Goal: Check status: Check status

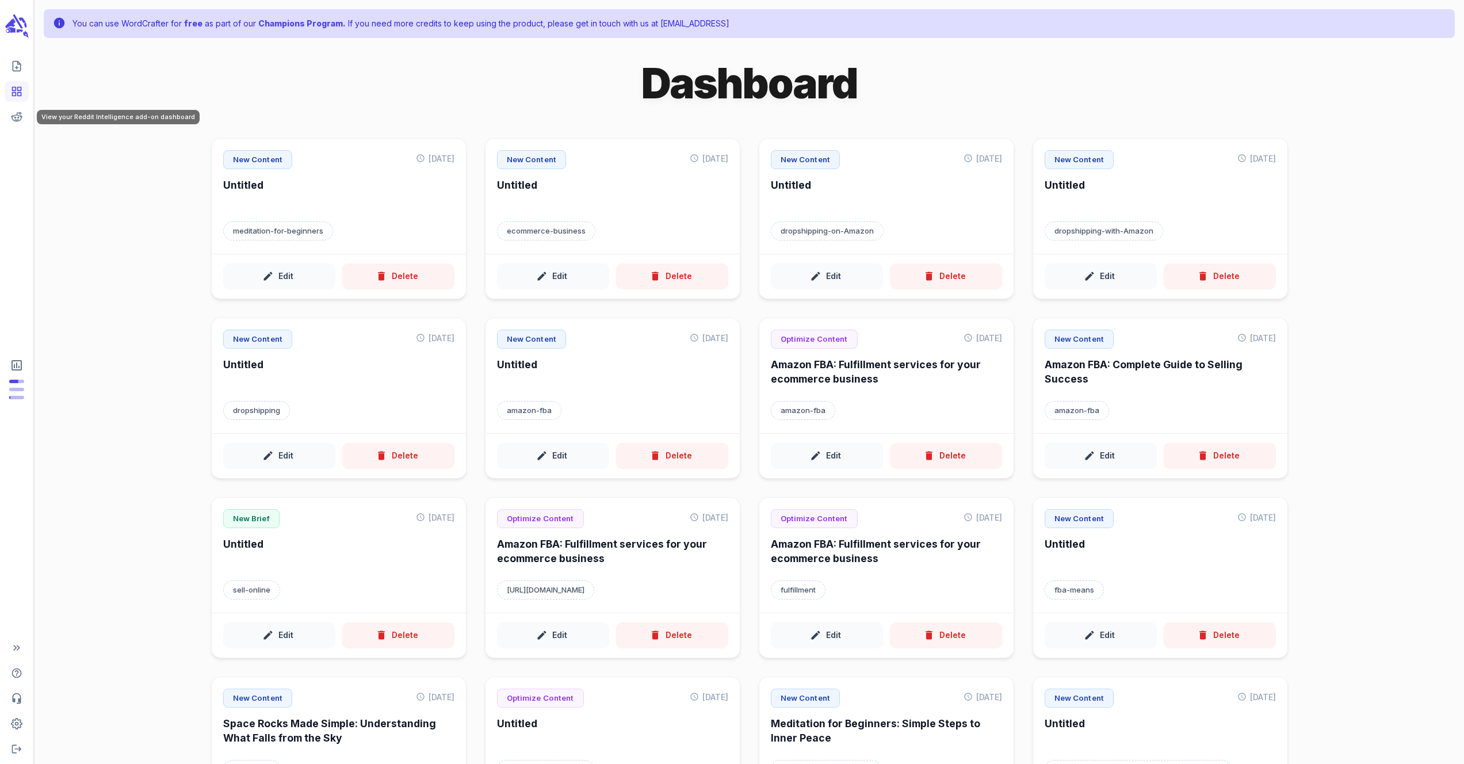
click at [18, 115] on icon "View your Reddit Intelligence add-on dashboard" at bounding box center [17, 116] width 11 height 9
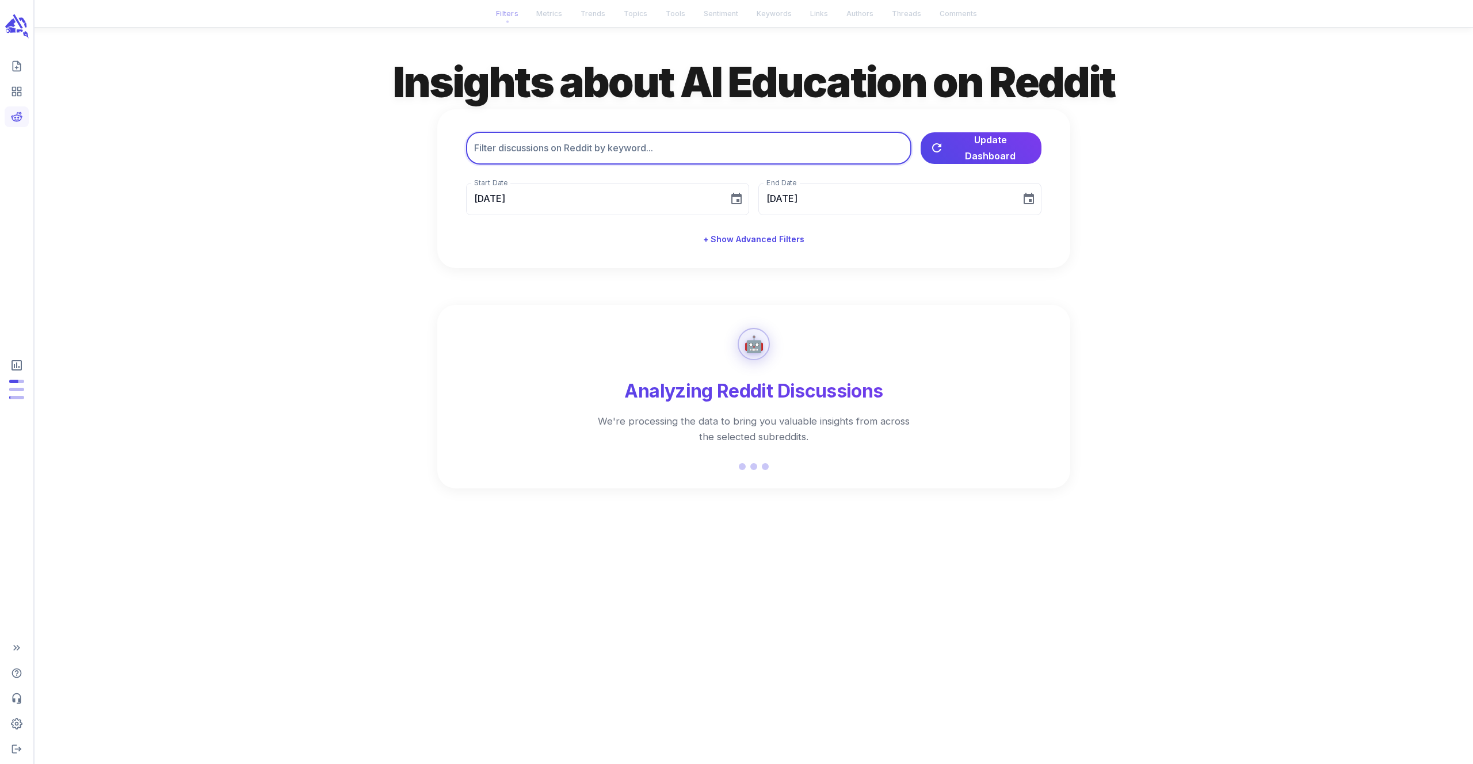
click at [553, 149] on input "text" at bounding box center [688, 148] width 445 height 32
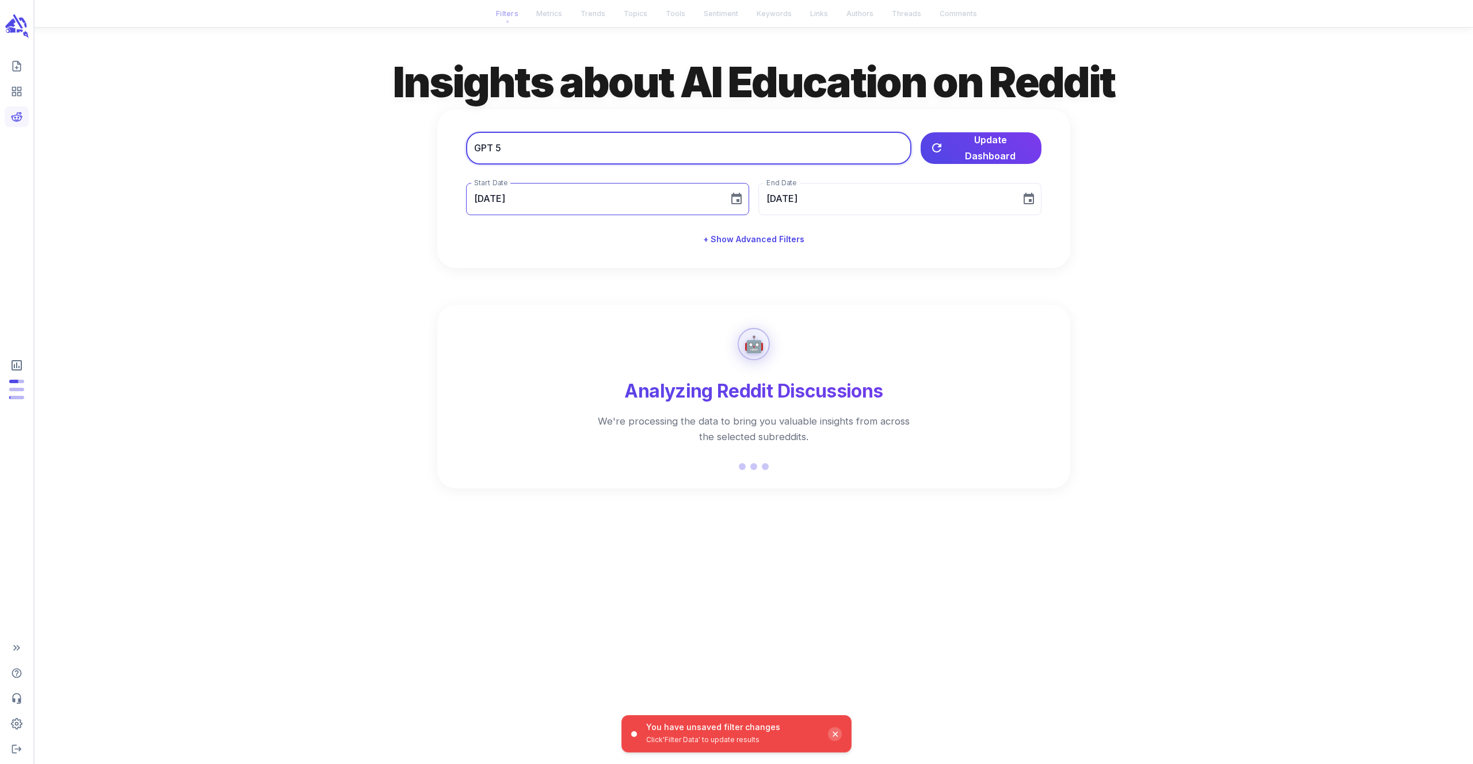
type input "GPT 5"
click at [737, 201] on icon "Choose date, selected date is Jul 12, 2025" at bounding box center [736, 199] width 10 height 12
click at [631, 232] on icon "Next month" at bounding box center [632, 233] width 14 height 14
click at [552, 305] on button "6" at bounding box center [558, 302] width 21 height 21
type input "[DATE]"
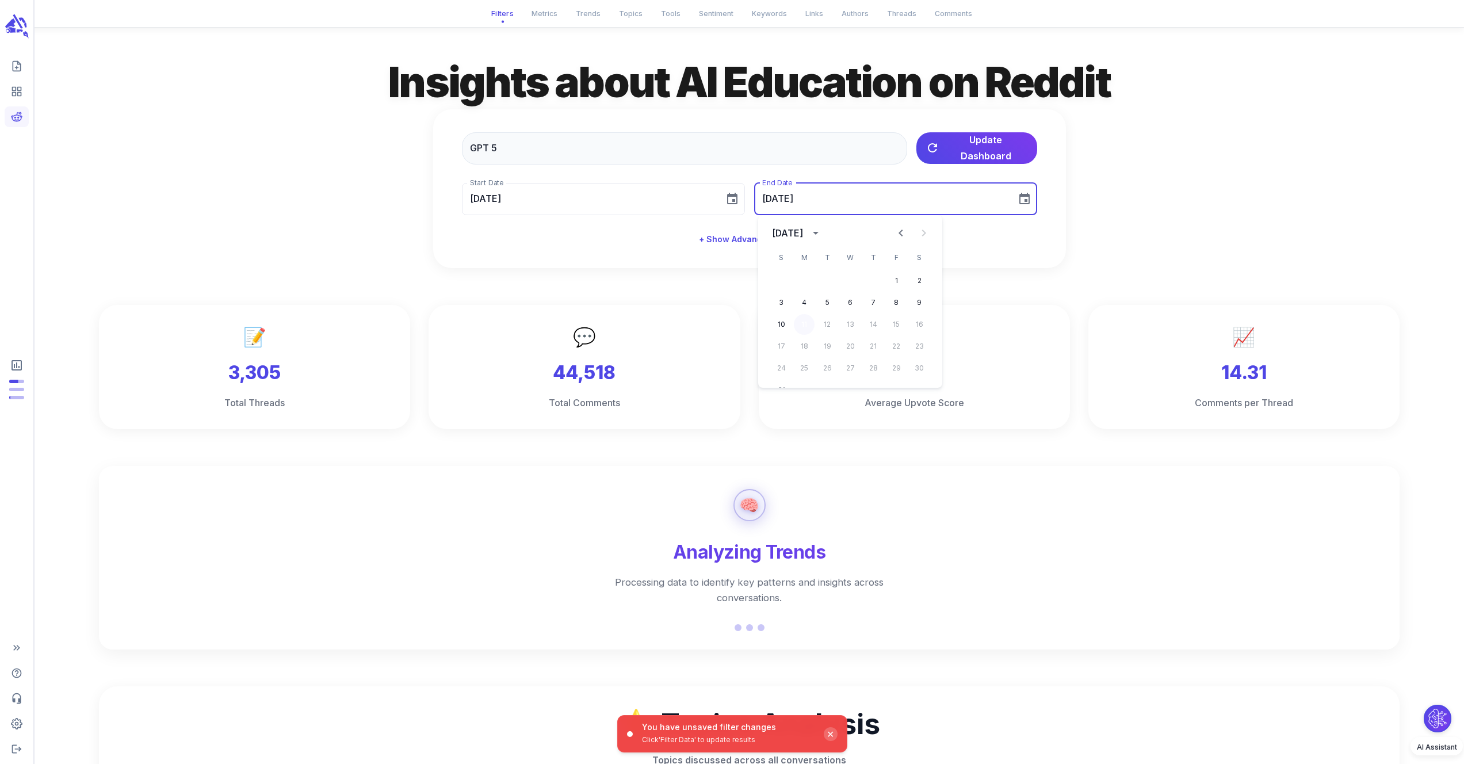
click at [801, 326] on button "11" at bounding box center [804, 324] width 21 height 21
click at [973, 148] on span "Update Dashboard" at bounding box center [986, 147] width 84 height 32
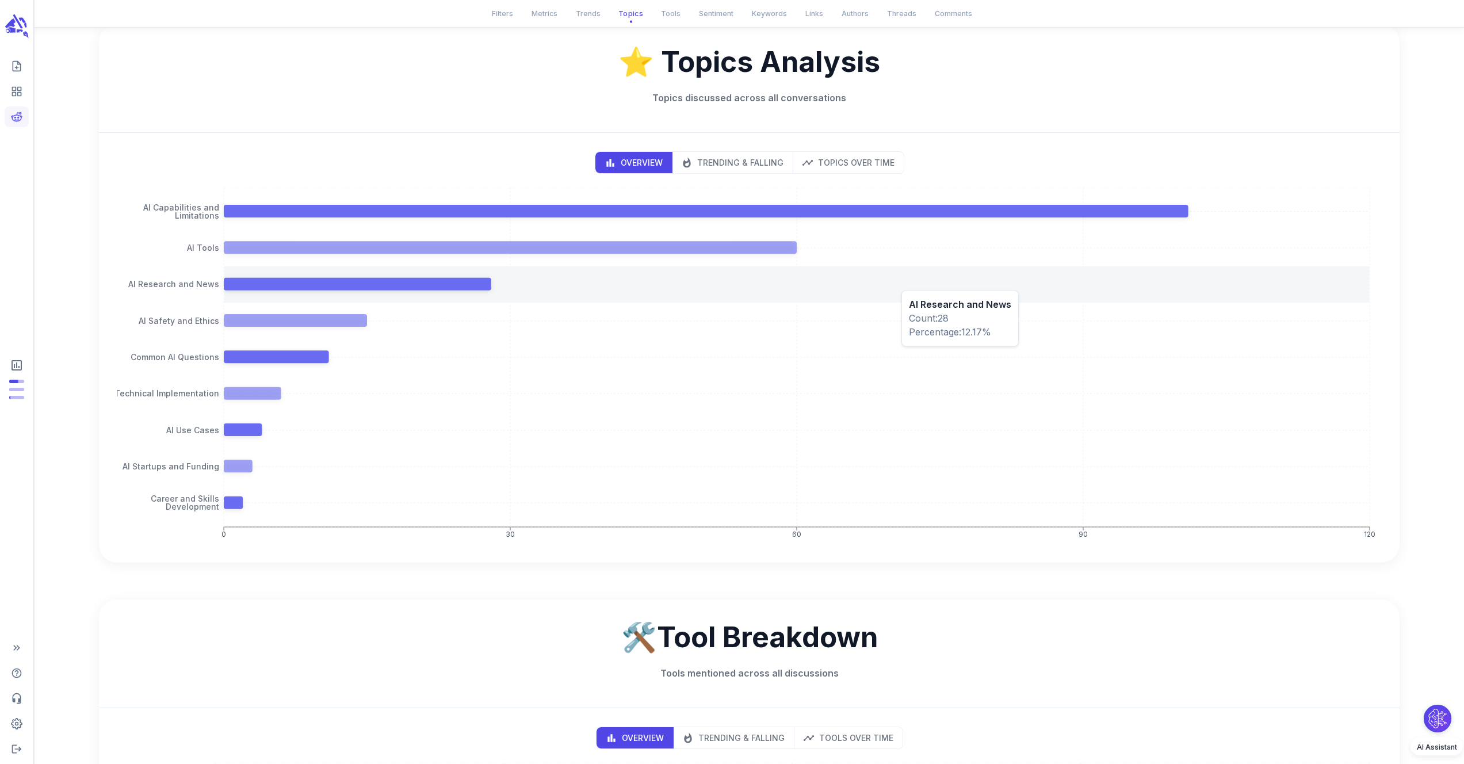
scroll to position [1086, 0]
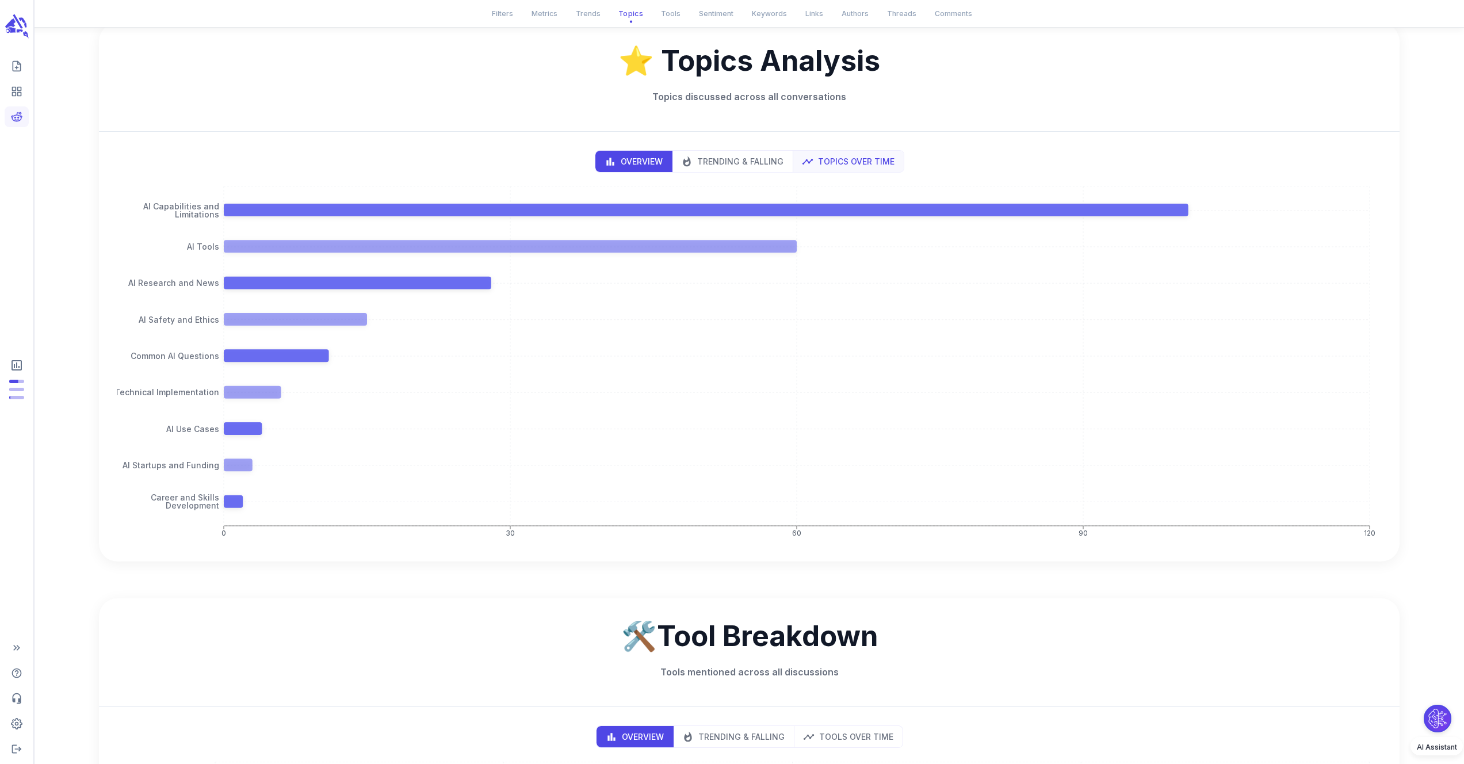
click at [803, 169] on button "Topics Over Time" at bounding box center [848, 161] width 111 height 21
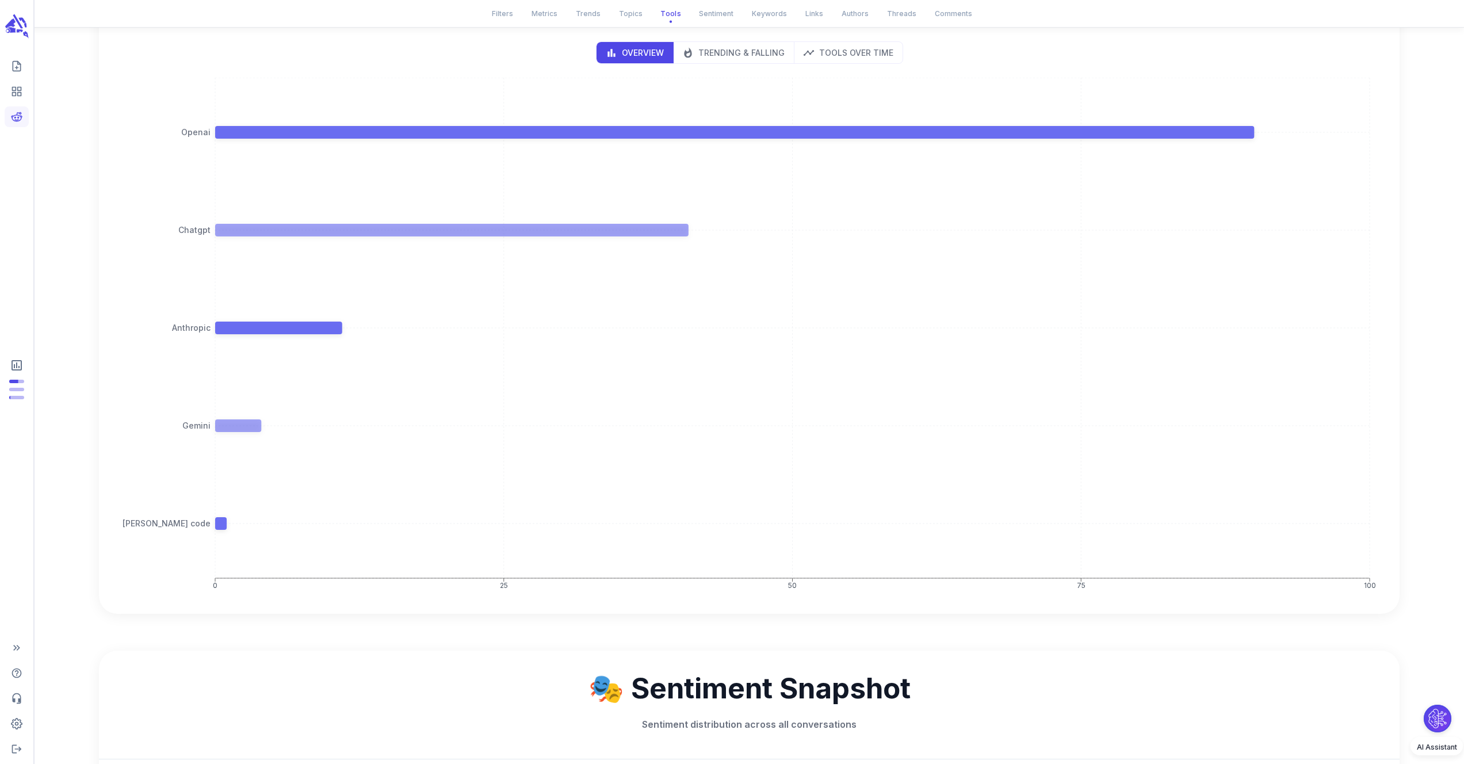
scroll to position [1839, 0]
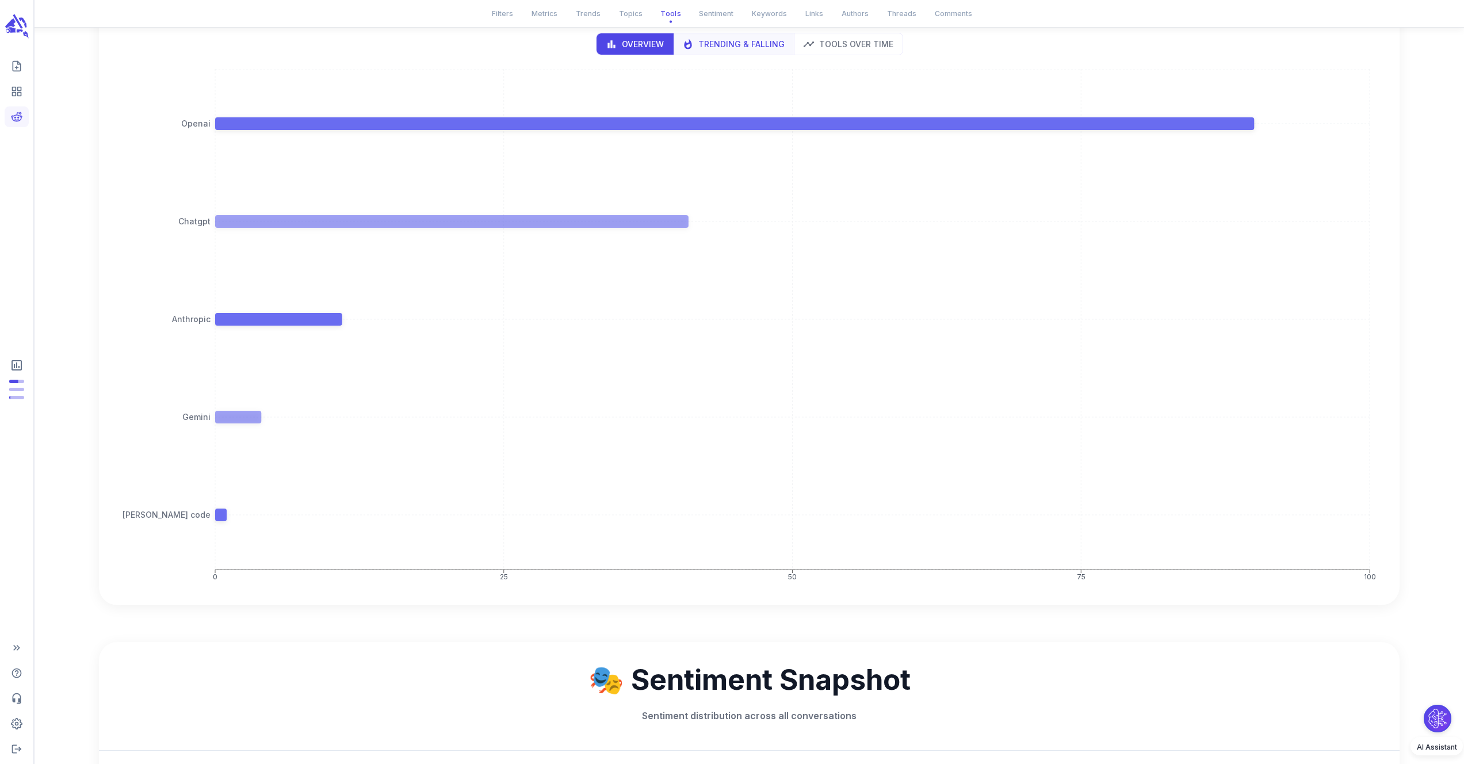
click at [747, 41] on p "Trending & Falling" at bounding box center [741, 44] width 86 height 12
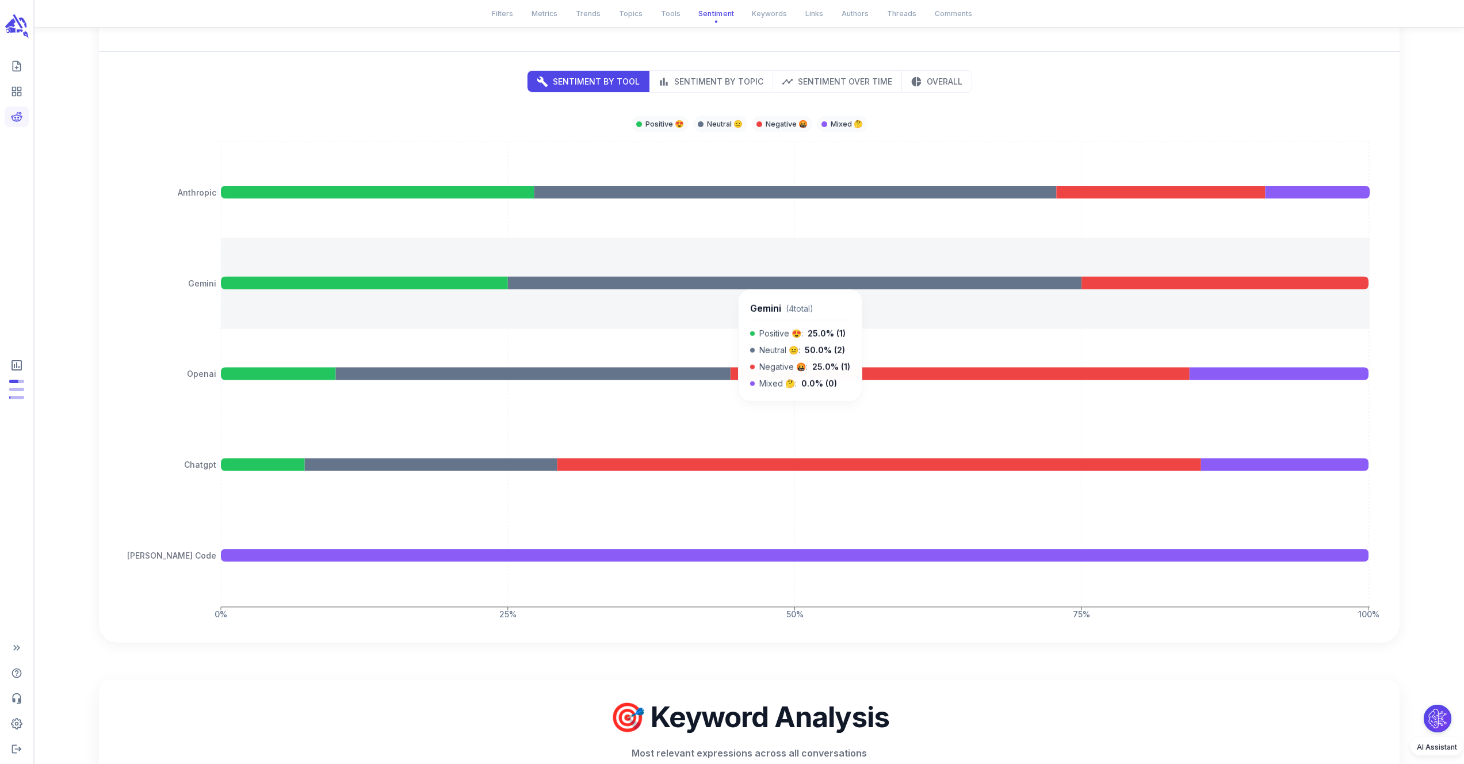
scroll to position [2079, 0]
click at [820, 75] on button "Sentiment Over Time" at bounding box center [837, 82] width 129 height 21
click at [823, 81] on p "Sentiment Over Time" at bounding box center [845, 83] width 94 height 12
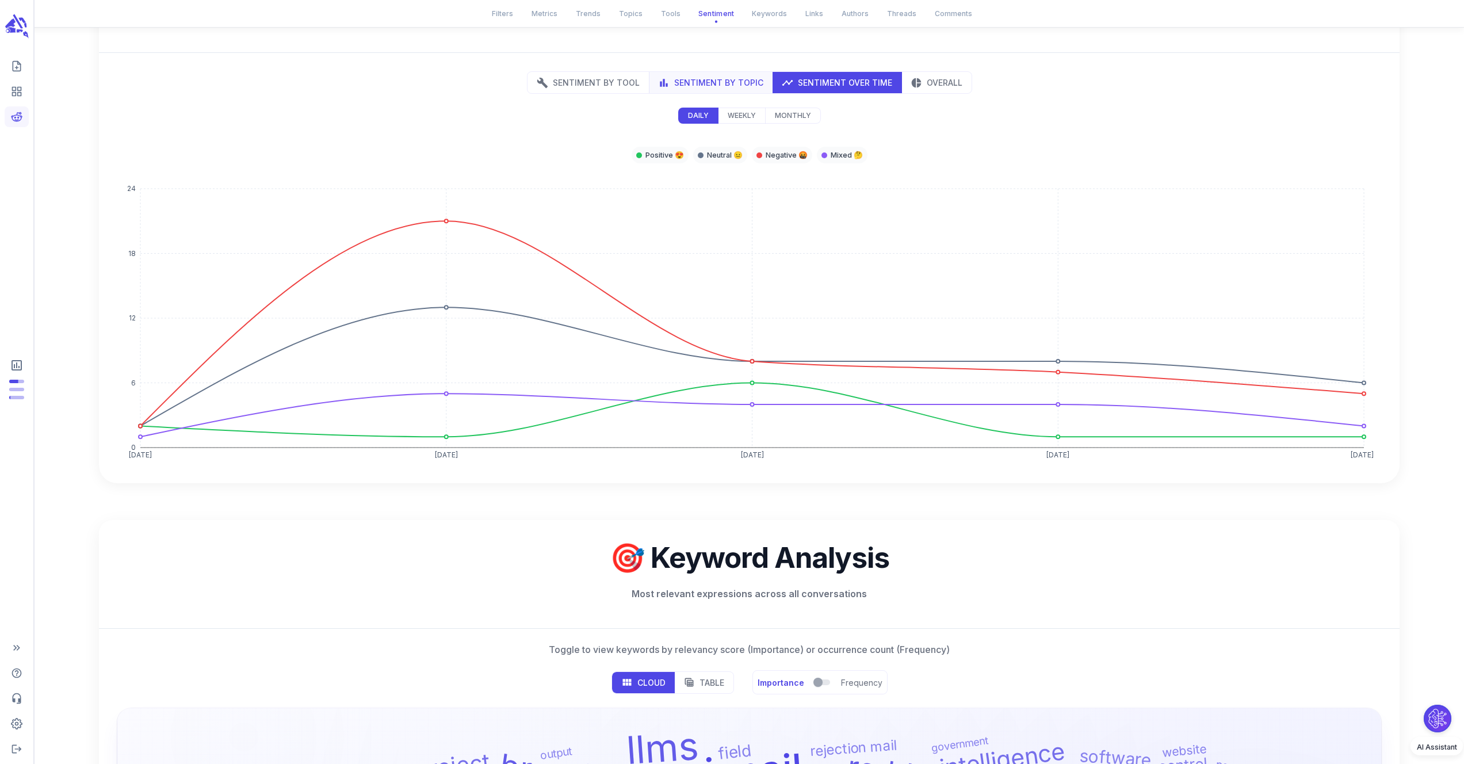
click at [690, 77] on p "Sentiment by Topic" at bounding box center [718, 83] width 89 height 12
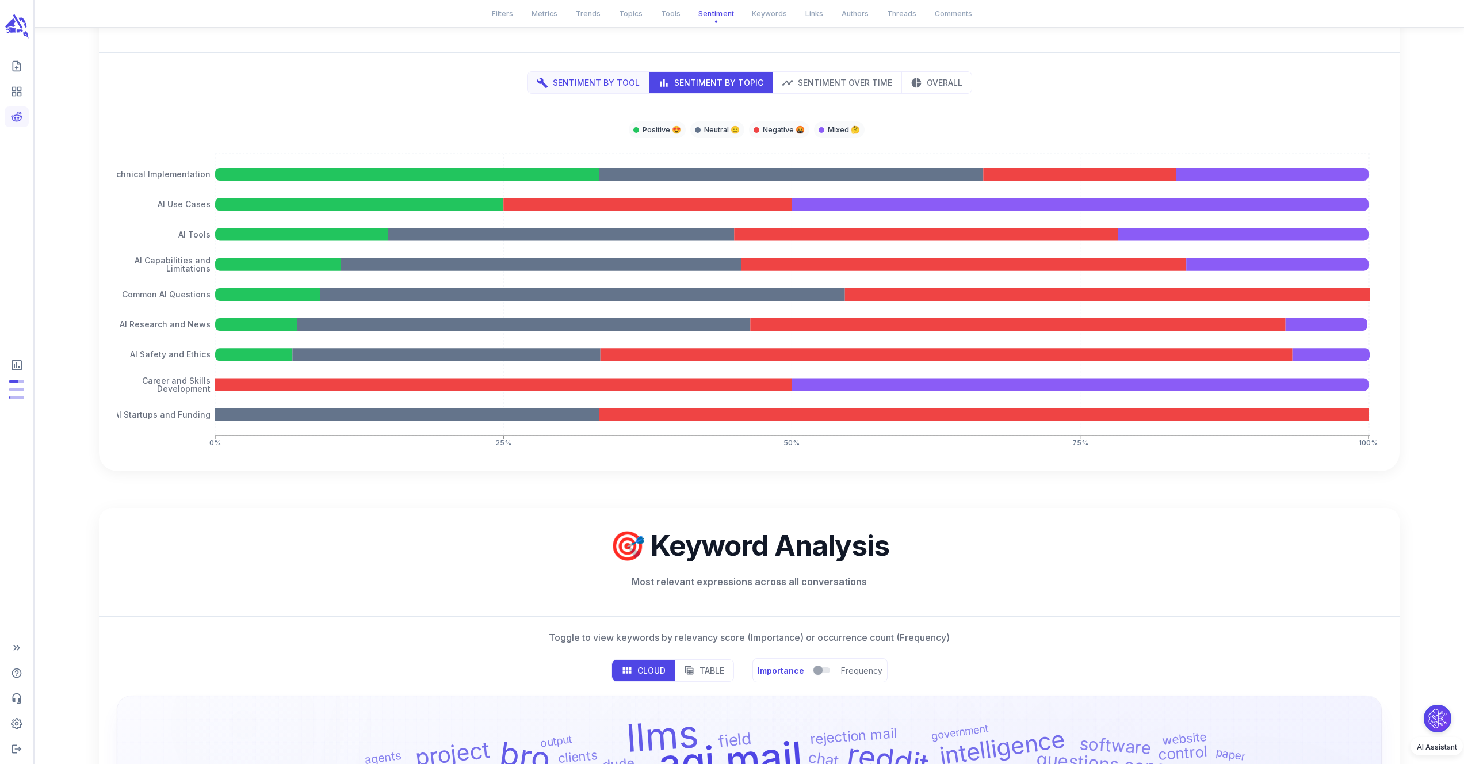
click at [592, 75] on button "Sentiment by Tool" at bounding box center [589, 82] width 122 height 21
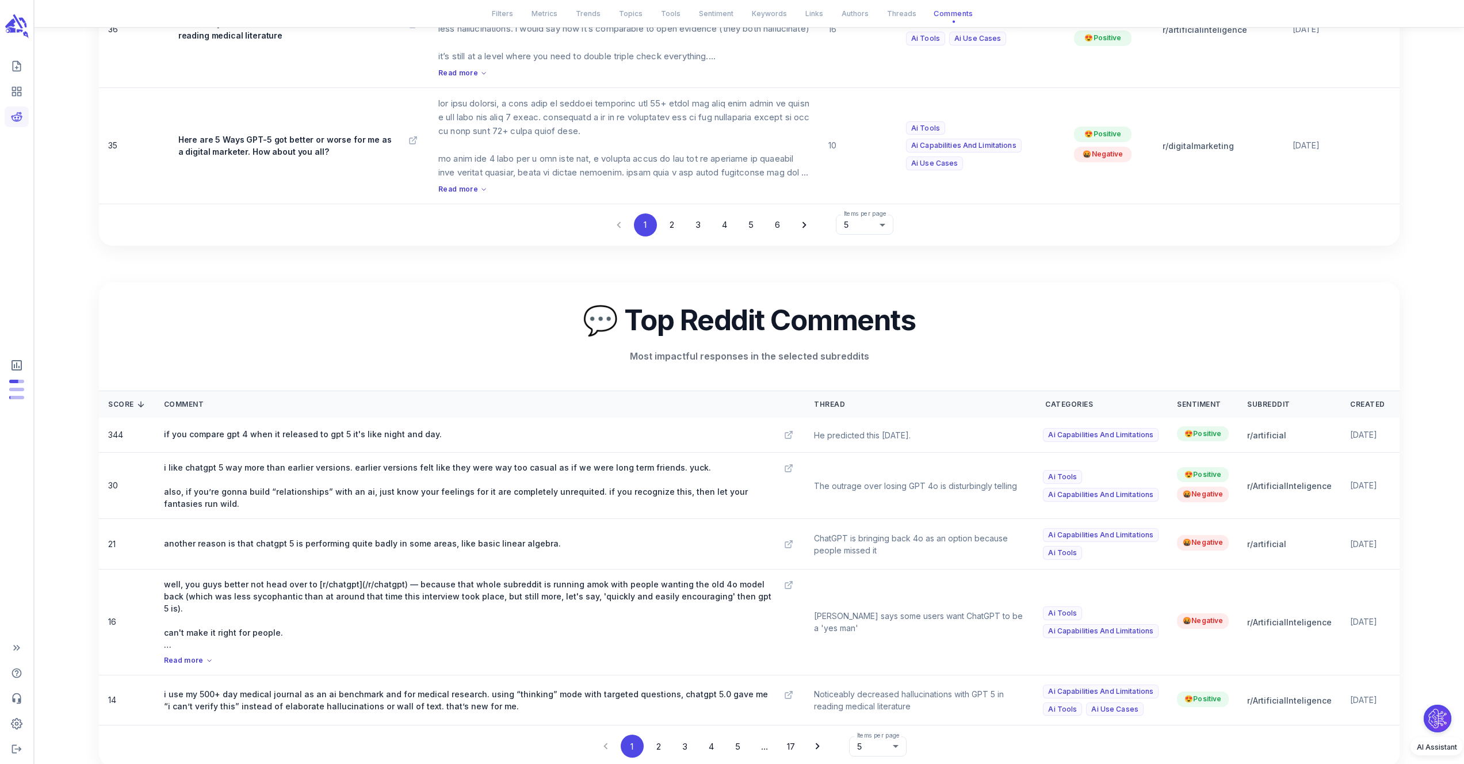
scroll to position [4616, 0]
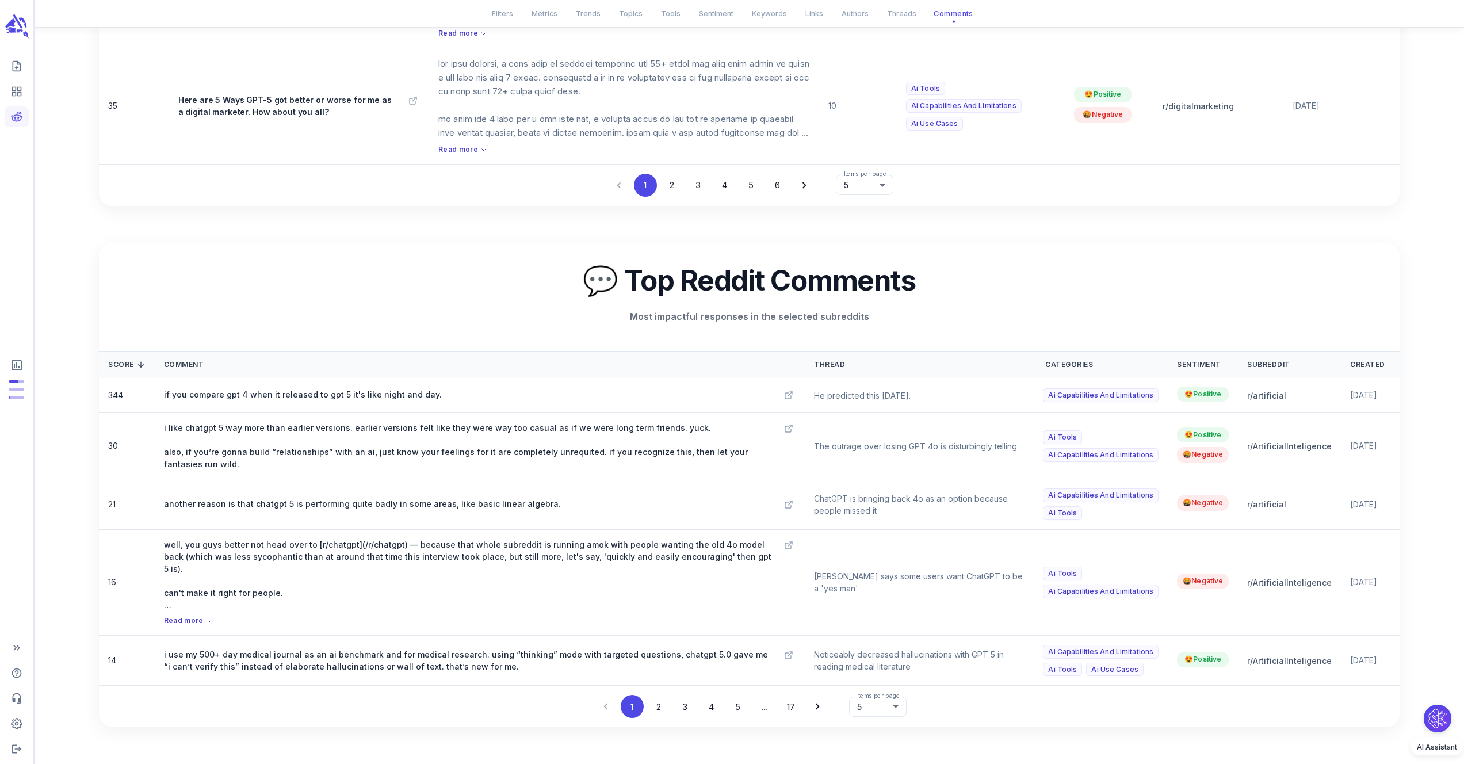
type button "tools"
